Goal: Task Accomplishment & Management: Use online tool/utility

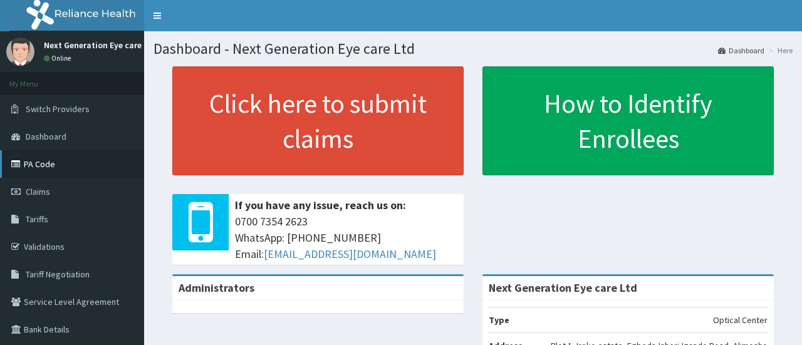
click at [50, 167] on link "PA Code" at bounding box center [72, 164] width 144 height 28
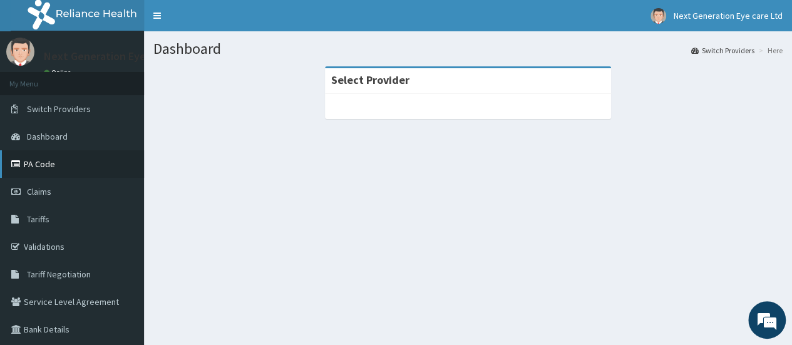
click at [49, 168] on link "PA Code" at bounding box center [72, 164] width 144 height 28
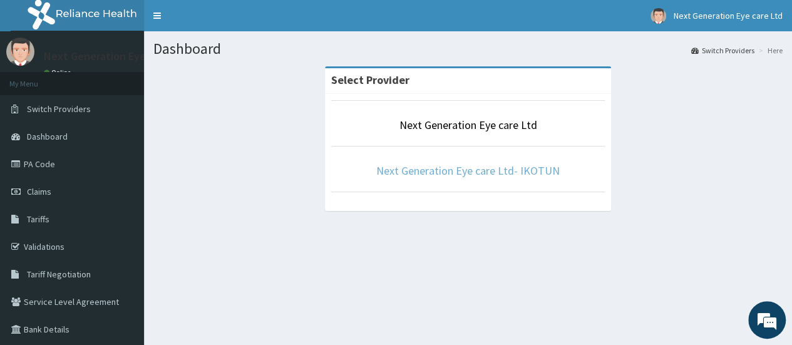
click at [488, 175] on link "Next Generation Eye care Ltd- IKOTUN" at bounding box center [467, 170] width 183 height 14
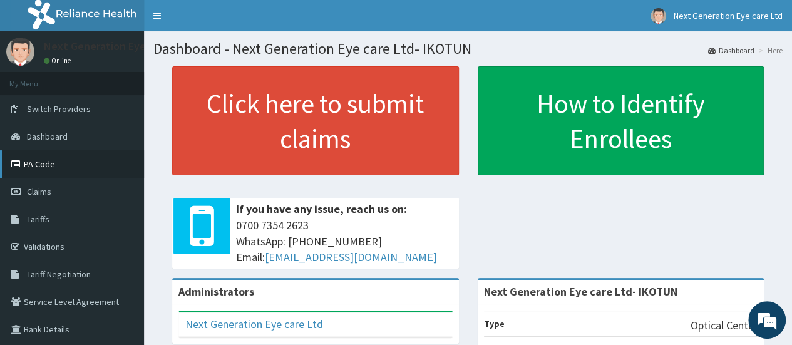
click at [41, 161] on link "PA Code" at bounding box center [72, 164] width 144 height 28
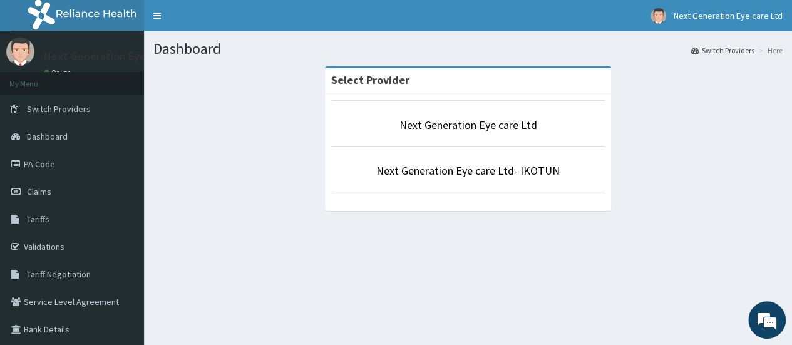
click at [355, 115] on li "Next Generation Eye care Ltd" at bounding box center [468, 123] width 274 height 46
click at [395, 121] on p "Next Generation Eye care Ltd" at bounding box center [468, 125] width 274 height 16
click at [371, 126] on p "Next Generation Eye care Ltd" at bounding box center [468, 125] width 274 height 16
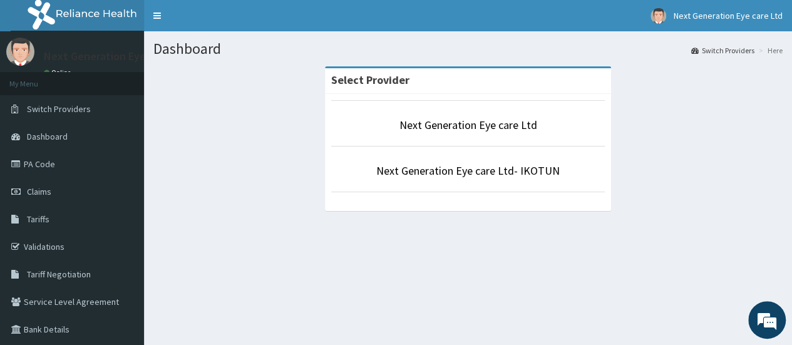
click at [371, 126] on p "Next Generation Eye care Ltd" at bounding box center [468, 125] width 274 height 16
click at [477, 136] on li "Next Generation Eye care Ltd" at bounding box center [468, 123] width 274 height 46
click at [552, 130] on p "Next Generation Eye care Ltd" at bounding box center [468, 125] width 274 height 16
click at [574, 118] on p "Next Generation Eye care Ltd" at bounding box center [468, 125] width 274 height 16
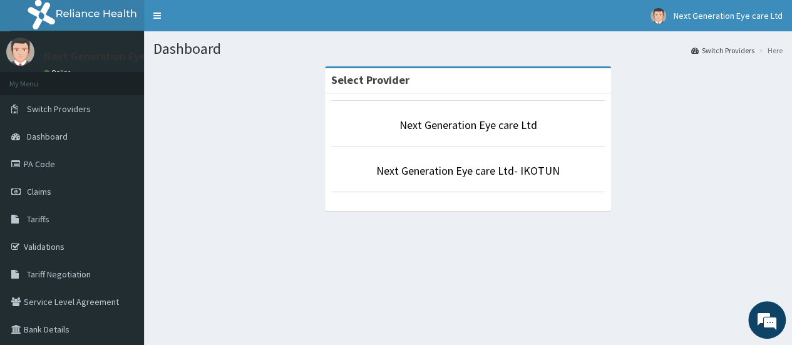
click at [599, 122] on p "Next Generation Eye care Ltd" at bounding box center [468, 125] width 274 height 16
click at [565, 126] on p "Next Generation Eye care Ltd" at bounding box center [468, 125] width 274 height 16
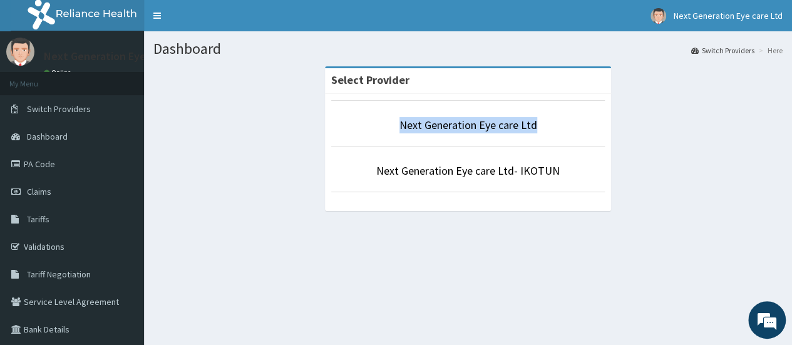
click at [581, 127] on p "Next Generation Eye care Ltd" at bounding box center [468, 125] width 274 height 16
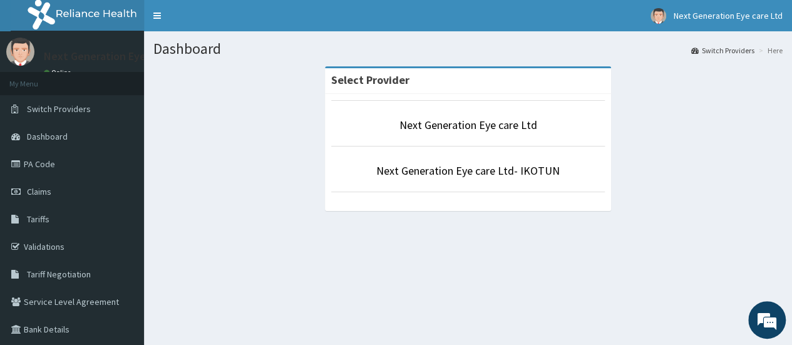
click at [625, 113] on div "Select Provider Next Generation Eye care Ltd Next Generation Eye care Ltd- IKOT…" at bounding box center [467, 144] width 629 height 157
click at [592, 117] on p "Next Generation Eye care Ltd" at bounding box center [468, 125] width 274 height 16
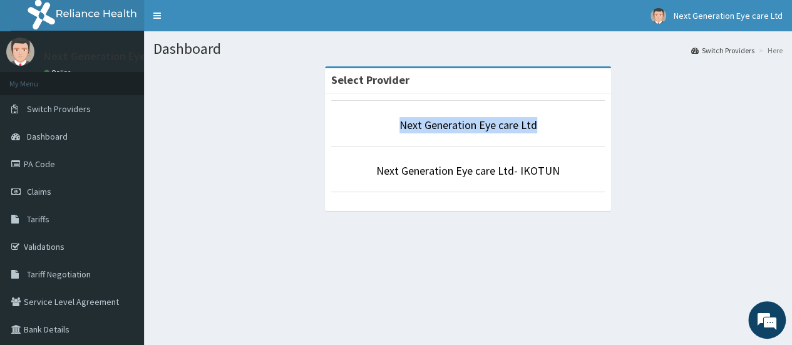
click at [592, 117] on p "Next Generation Eye care Ltd" at bounding box center [468, 125] width 274 height 16
click at [354, 116] on li "Next Generation Eye care Ltd" at bounding box center [468, 123] width 274 height 46
click at [580, 127] on p "Next Generation Eye care Ltd" at bounding box center [468, 125] width 274 height 16
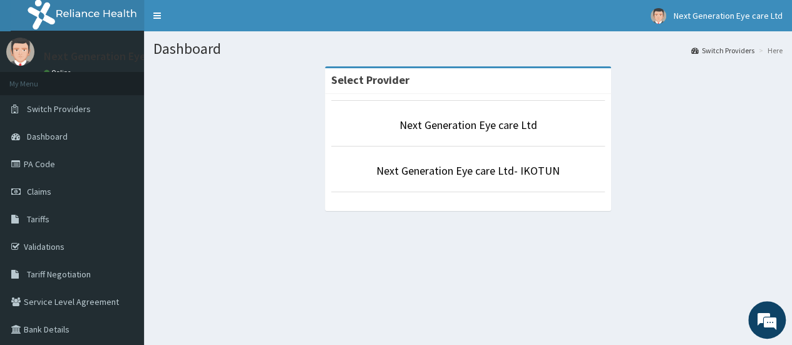
click at [580, 127] on p "Next Generation Eye care Ltd" at bounding box center [468, 125] width 274 height 16
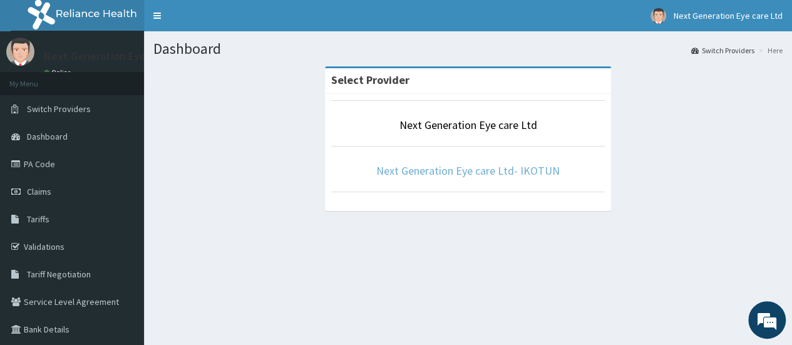
click at [456, 172] on link "Next Generation Eye care Ltd- IKOTUN" at bounding box center [467, 170] width 183 height 14
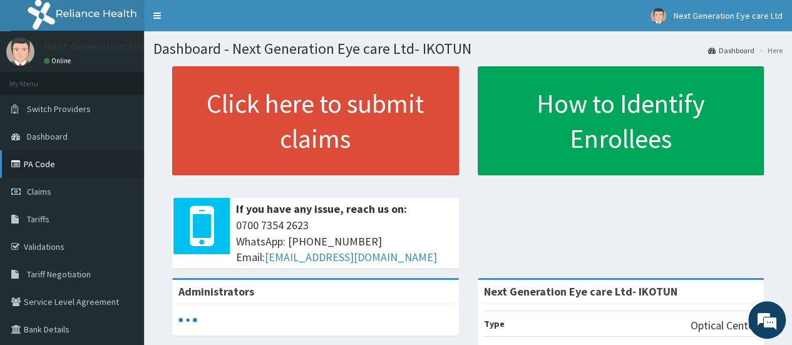
click at [54, 157] on link "PA Code" at bounding box center [72, 164] width 144 height 28
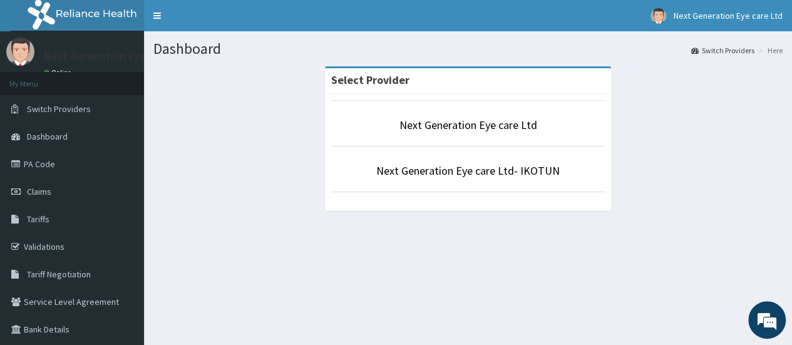
click at [578, 106] on li "Next Generation Eye care Ltd" at bounding box center [468, 123] width 274 height 46
click at [569, 120] on p "Next Generation Eye care Ltd" at bounding box center [468, 125] width 274 height 16
click at [427, 127] on link "Next Generation Eye care Ltd" at bounding box center [469, 125] width 138 height 14
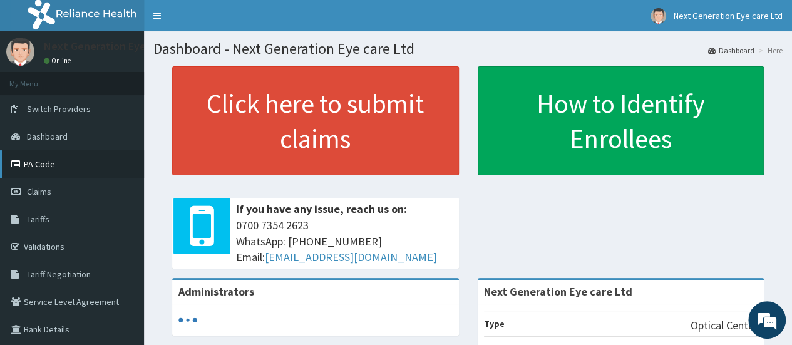
click at [54, 165] on link "PA Code" at bounding box center [72, 164] width 144 height 28
